Goal: Information Seeking & Learning: Learn about a topic

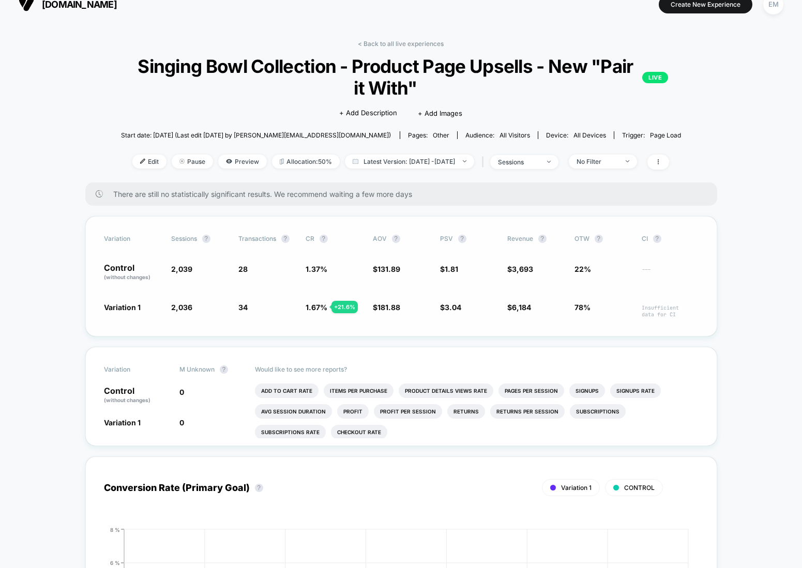
scroll to position [15, 0]
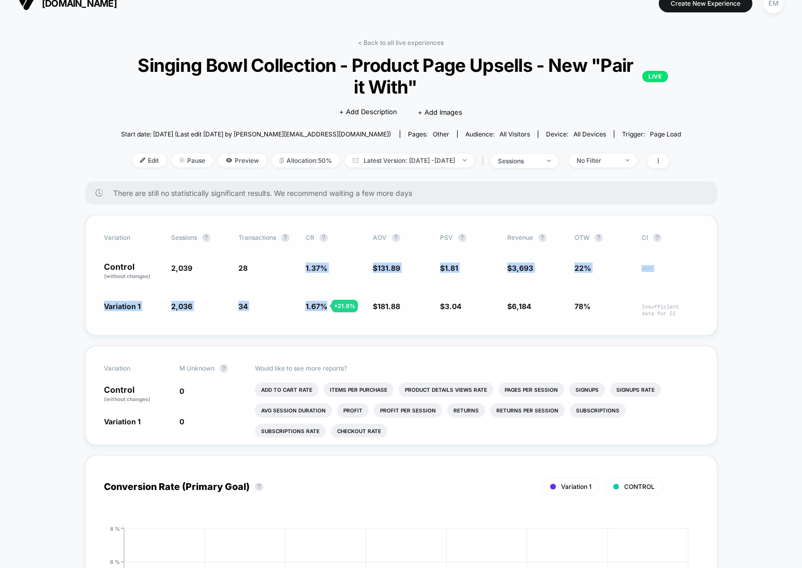
drag, startPoint x: 301, startPoint y: 268, endPoint x: 367, endPoint y: 301, distance: 73.5
click at [367, 301] on div "Variation Sessions ? Transactions ? CR ? AOV ? PSV ? Revenue ? OTW ? CI ? Contr…" at bounding box center [401, 275] width 632 height 120
click at [366, 302] on div "Variation 1 2,036 - 0.15 % 34 + 21.6 % 1.67 % + 21.6 % $ 181.88 + 37.9 % $ 3.04…" at bounding box center [401, 309] width 594 height 16
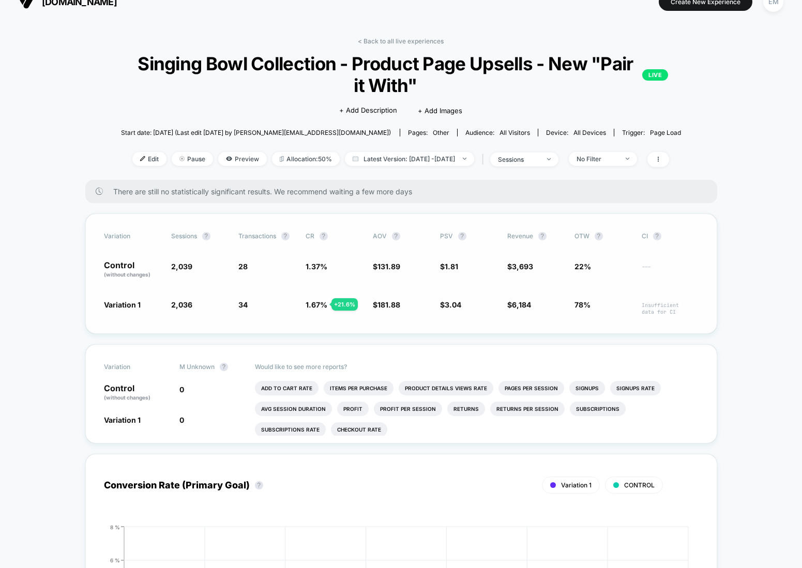
click at [612, 274] on span "22%" at bounding box center [602, 270] width 57 height 18
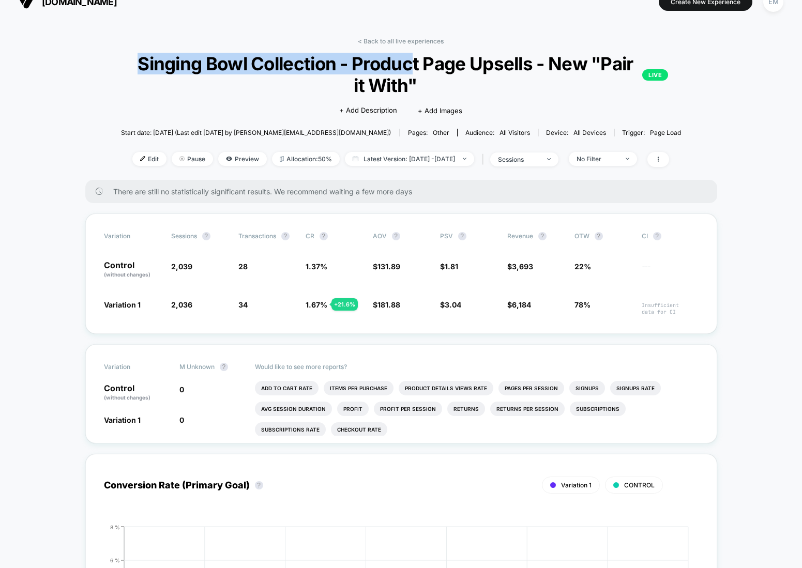
drag, startPoint x: 141, startPoint y: 61, endPoint x: 425, endPoint y: 83, distance: 284.6
click at [411, 67] on span "Singing Bowl Collection - Product Page Upsells - New "Pair it With" LIVE" at bounding box center [401, 74] width 534 height 43
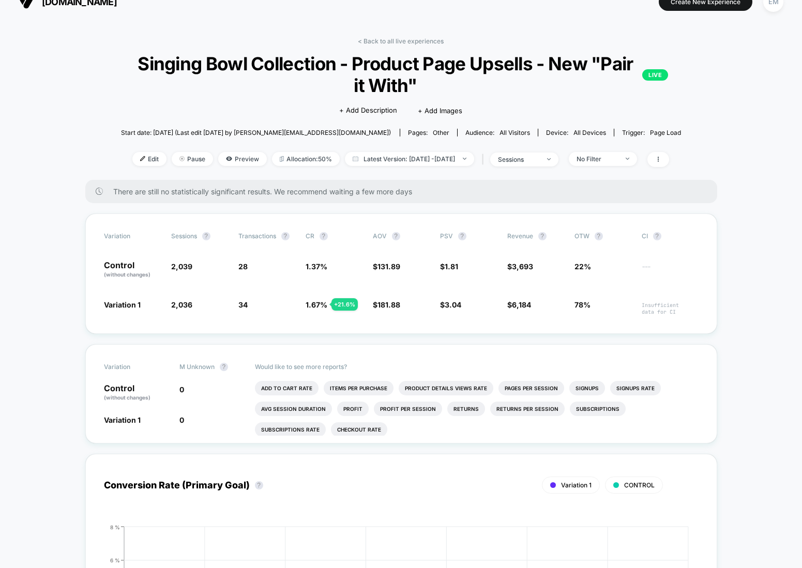
click at [427, 85] on span "Singing Bowl Collection - Product Page Upsells - New "Pair it With" LIVE" at bounding box center [401, 74] width 534 height 43
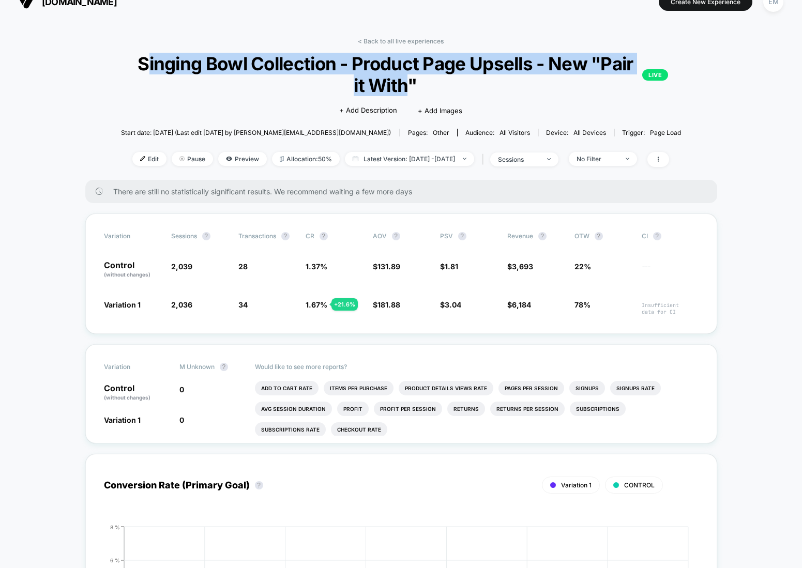
drag, startPoint x: 302, startPoint y: 80, endPoint x: 146, endPoint y: 60, distance: 157.8
click at [146, 60] on span "Singing Bowl Collection - Product Page Upsells - New "Pair it With" LIVE" at bounding box center [401, 74] width 534 height 43
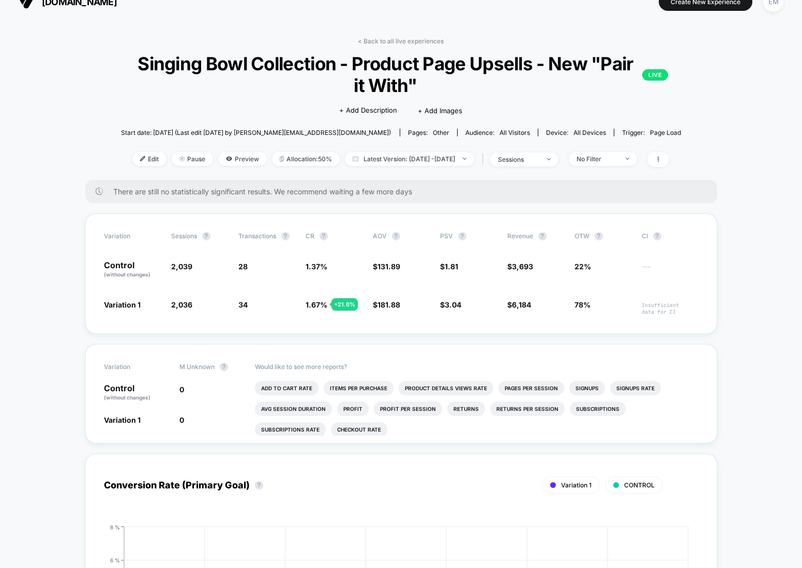
drag, startPoint x: 146, startPoint y: 60, endPoint x: 239, endPoint y: 118, distance: 109.8
click at [148, 60] on span "Singing Bowl Collection - Product Page Upsells - New "Pair it With" LIVE" at bounding box center [401, 74] width 534 height 43
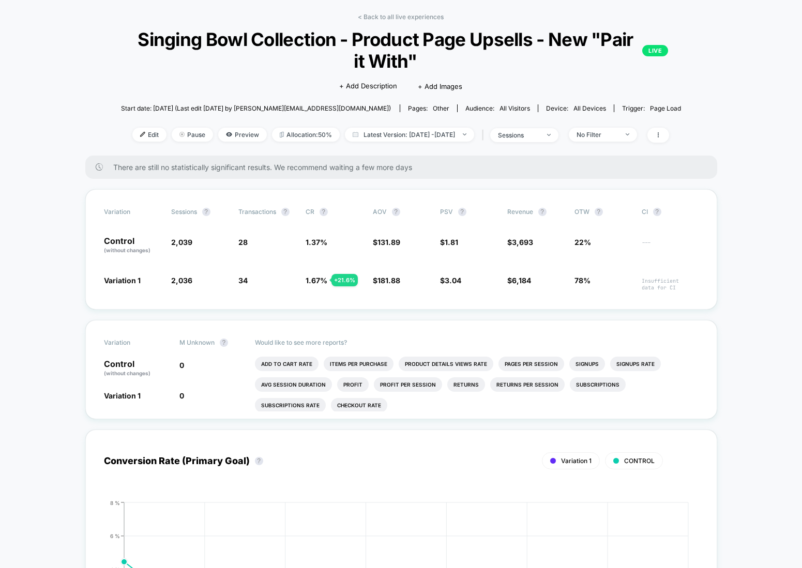
scroll to position [44, 0]
